Goal: Information Seeking & Learning: Learn about a topic

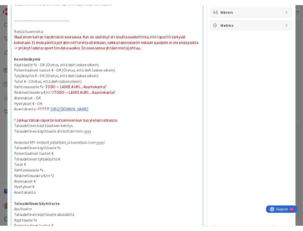
scroll to position [132, 0]
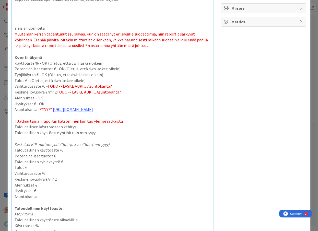
type textarea "x"
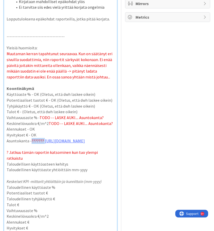
drag, startPoint x: 48, startPoint y: 133, endPoint x: 31, endPoint y: 133, distance: 16.6
click at [31, 138] on p "Asuntokanta - ??????? [URL][DOMAIN_NAME]" at bounding box center [61, 141] width 108 height 6
drag, startPoint x: 24, startPoint y: 149, endPoint x: 24, endPoint y: 144, distance: 5.1
drag, startPoint x: 43, startPoint y: 134, endPoint x: 31, endPoint y: 135, distance: 12.1
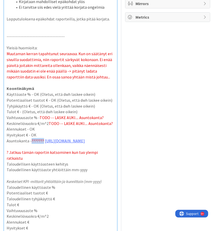
click at [31, 138] on p "Asuntokanta - ??????? [URL][DOMAIN_NAME]" at bounding box center [61, 141] width 108 height 6
drag, startPoint x: 37, startPoint y: 130, endPoint x: 31, endPoint y: 131, distance: 6.2
click at [31, 132] on p "Hyvitykset € - OK" at bounding box center [61, 135] width 108 height 6
copy p "OK"
click at [33, 138] on p "Asuntokanta - [URL][DOMAIN_NAME]" at bounding box center [61, 141] width 108 height 6
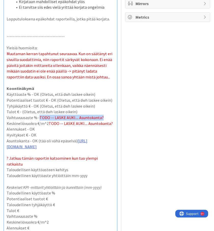
drag, startPoint x: 107, startPoint y: 111, endPoint x: 40, endPoint y: 110, distance: 67.1
click at [40, 115] on p "Vaihtuvuusaste % - TODO -- LASKE AUKI.... Asuntokanta?" at bounding box center [61, 118] width 108 height 6
drag, startPoint x: 80, startPoint y: 113, endPoint x: 81, endPoint y: 107, distance: 6.3
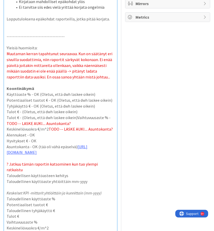
click at [7, 126] on p "Keskineliövuokra €/m^2 TODO -- LASKE AUKI.... Asuntokanta?" at bounding box center [61, 129] width 108 height 6
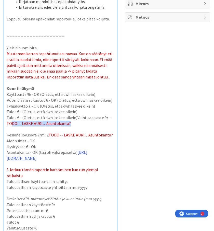
drag, startPoint x: 76, startPoint y: 119, endPoint x: 11, endPoint y: 116, distance: 65.4
click at [11, 116] on p "Tulot € - (Oletus, että dwh laskee oikein) Vaihtuvuusaste % - TODO -- LASKE AUK…" at bounding box center [61, 120] width 108 height 11
click at [75, 115] on p "Tulot € - (Oletus, että dwh laskee oikein) Vaihtuvuusaste % - TODO -- LASKE AUK…" at bounding box center [61, 120] width 108 height 11
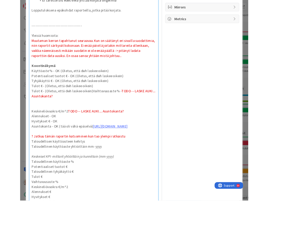
scroll to position [119, 0]
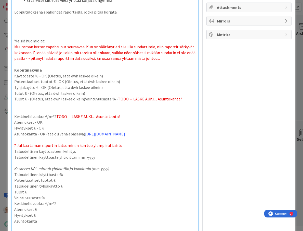
click at [83, 98] on p "Tulot € - (Oletus, että dwh laskee oikein) Vaihtuvuusaste % - TODO -- LASKE AUK…" at bounding box center [105, 99] width 182 height 6
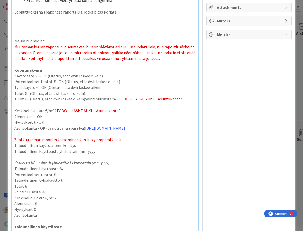
click at [99, 97] on p "Tulot € - (Oletus, että dwh laskee oikein) Vaihtuvuusaste % - TODO -- LASKE AUK…" at bounding box center [105, 99] width 182 height 6
click at [118, 97] on span "TODO -- LASKE AUKI.... Asuntokanta?" at bounding box center [150, 98] width 64 height 5
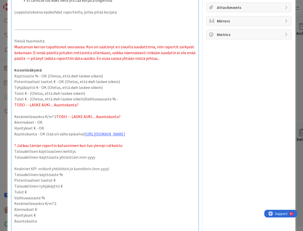
click at [81, 98] on p "Tulot € - (Oletus, että dwh laskee oikein) Vaihtuvuusaste % -" at bounding box center [105, 99] width 182 height 6
click at [3, 109] on div "ID 22135 Kenno - Kehitys In Progress (data + powerbi) Title 38 / 128 Power BI -…" at bounding box center [151, 115] width 303 height 231
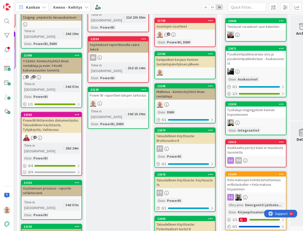
scroll to position [227, 202]
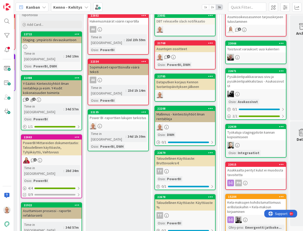
click at [132, 122] on div at bounding box center [118, 125] width 60 height 7
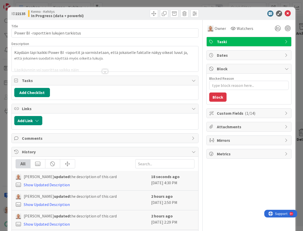
click at [102, 72] on div at bounding box center [105, 71] width 6 height 4
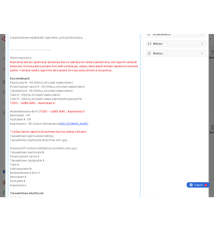
scroll to position [128, 0]
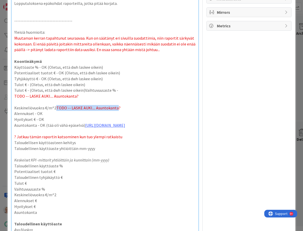
drag, startPoint x: 57, startPoint y: 106, endPoint x: 117, endPoint y: 110, distance: 60.6
click at [117, 110] on span "TODO -- LASKE AUKI.... Asuntokanta?" at bounding box center [88, 107] width 64 height 5
click at [83, 90] on p "Tulot € - (Oletus, että dwh laskee oikein)Vaihtuvuusaste % -" at bounding box center [105, 90] width 182 height 6
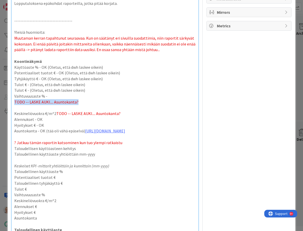
drag, startPoint x: 83, startPoint y: 100, endPoint x: 83, endPoint y: 96, distance: 4.1
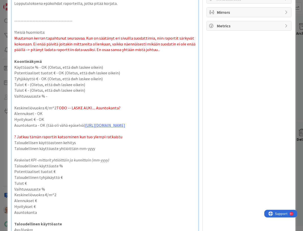
type textarea "x"
drag, startPoint x: 125, startPoint y: 107, endPoint x: 57, endPoint y: 106, distance: 67.9
click at [57, 106] on p "Keskineliövuokra €/m^2 TODO -- LASKE AUKI.... Asuntokanta?" at bounding box center [105, 108] width 182 height 6
click at [40, 102] on p at bounding box center [105, 102] width 182 height 6
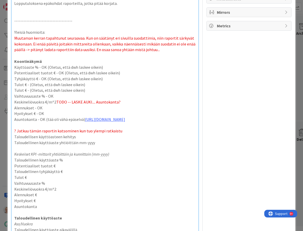
click at [56, 101] on span "TODO -- LASKE AUKI.... Asuntokanta?" at bounding box center [88, 101] width 64 height 5
drag, startPoint x: 122, startPoint y: 136, endPoint x: 106, endPoint y: 134, distance: 15.9
click at [106, 134] on p "? Jatkuu tämän raportin katsominen kun tuo ylempi ratkaistu" at bounding box center [105, 131] width 182 height 6
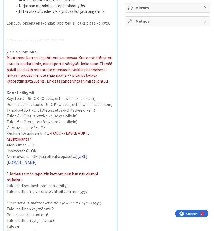
click at [52, 142] on p "Alennukset - OK" at bounding box center [61, 145] width 108 height 6
click at [82, 153] on p "Asuntokanta - OK (tää oli vähä epäselvä) [URL][DOMAIN_NAME]" at bounding box center [61, 158] width 108 height 11
click at [84, 153] on p "Asuntokanta - OK (tää oli vähä epäselvä) - [URL][DOMAIN_NAME]" at bounding box center [61, 158] width 108 height 11
drag, startPoint x: 114, startPoint y: 127, endPoint x: 49, endPoint y: 126, distance: 64.5
click at [49, 130] on p "Keskineliövuokra €/m^2 - TODO -- LASKE AUKI.... Asuntokanta?" at bounding box center [61, 135] width 108 height 11
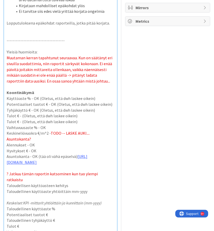
click at [56, 148] on p "Hyvitykset € - OK" at bounding box center [61, 151] width 108 height 6
drag, startPoint x: 114, startPoint y: 128, endPoint x: 51, endPoint y: 127, distance: 63.0
click at [51, 130] on p "Keskineliövuokra €/m^2 - TODO -- LASKE AUKI.... Asuntokanta?" at bounding box center [61, 135] width 108 height 11
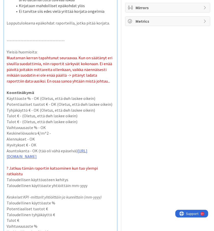
click at [40, 124] on p "Vaihtuvuusaste % - OK" at bounding box center [61, 127] width 108 height 6
copy p "OK"
click at [52, 130] on p "Keskineliövuokra €/m^2 -" at bounding box center [61, 133] width 108 height 6
click at [51, 169] on span "? Jatkuu tämän raportin katsominen kun tuo ylempi ratkaistu" at bounding box center [53, 170] width 92 height 11
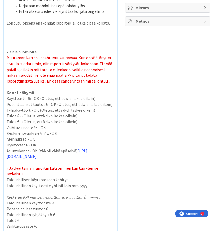
drag, startPoint x: 113, startPoint y: 167, endPoint x: 75, endPoint y: 159, distance: 38.2
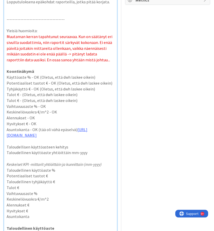
scroll to position [150, 0]
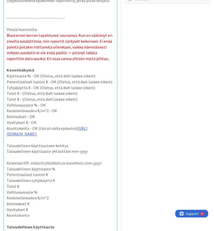
click at [73, 125] on p "Asuntokanta - OK (tää oli vähä epäselvä) [URL][DOMAIN_NAME]" at bounding box center [61, 130] width 108 height 11
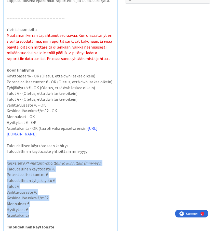
drag, startPoint x: 43, startPoint y: 216, endPoint x: 37, endPoint y: 159, distance: 58.0
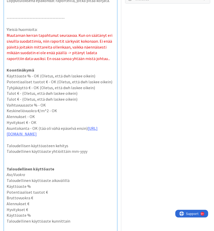
click at [75, 143] on p "Taloudellisen käyttöasteen kehitys" at bounding box center [61, 146] width 108 height 6
click at [74, 146] on p "Taloudellisen käyttöasteen kehitys" at bounding box center [61, 146] width 108 height 6
click at [97, 152] on p "Taloudellinen käyttöaste yhtiöittäin mm-yyyy" at bounding box center [61, 151] width 108 height 6
type textarea "x"
